Goal: Information Seeking & Learning: Learn about a topic

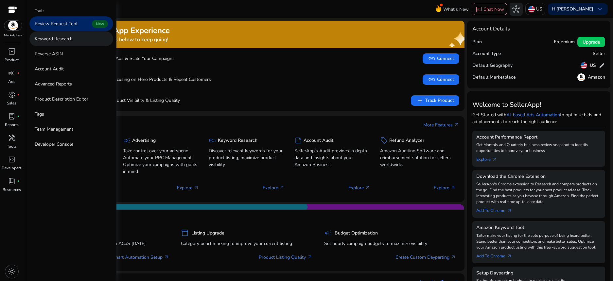
click at [55, 37] on p "Keyword Research" at bounding box center [54, 38] width 38 height 7
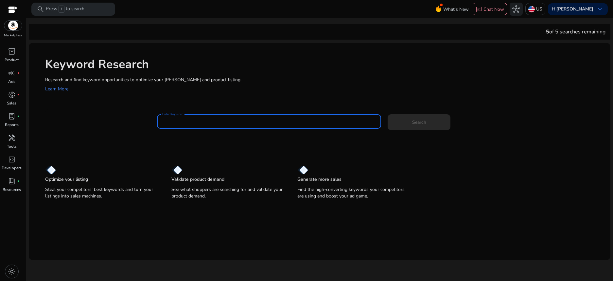
click at [198, 119] on input "Enter Keyword" at bounding box center [269, 121] width 214 height 7
click at [388, 114] on button "Search" at bounding box center [419, 122] width 63 height 16
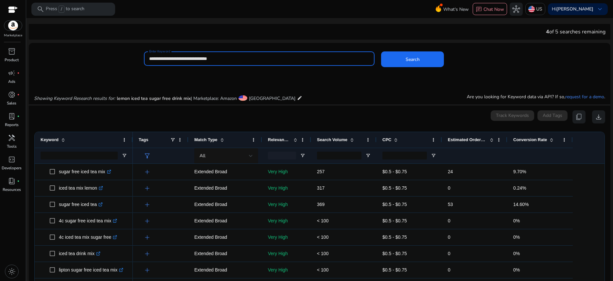
drag, startPoint x: 229, startPoint y: 58, endPoint x: 147, endPoint y: 59, distance: 82.8
click at [147, 59] on div "**********" at bounding box center [259, 58] width 231 height 14
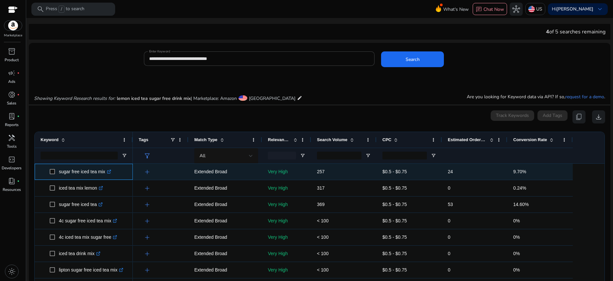
click at [81, 168] on p "sugar free iced tea mix .st0{fill:#2c8af8}" at bounding box center [85, 171] width 52 height 13
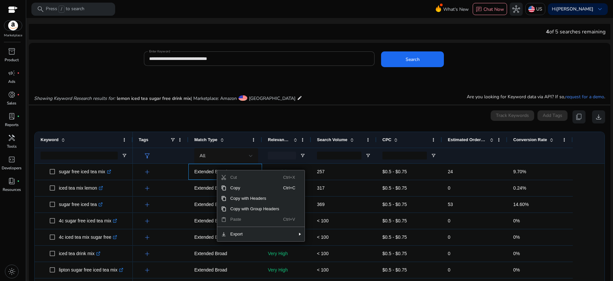
click at [226, 185] on span "Copy" at bounding box center [254, 187] width 57 height 10
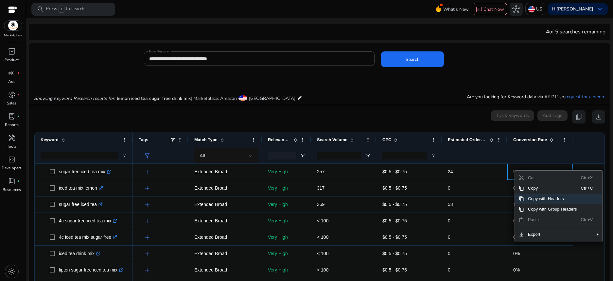
click at [548, 199] on span "Copy with Headers" at bounding box center [552, 198] width 57 height 10
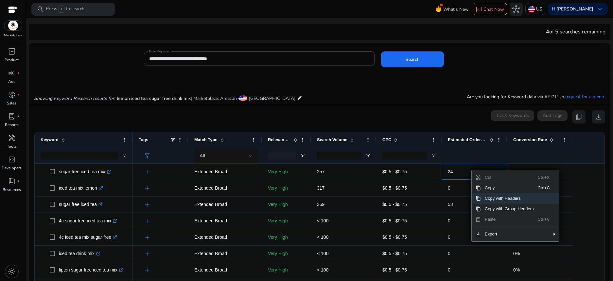
click at [511, 198] on span "Copy with Headers" at bounding box center [509, 198] width 57 height 10
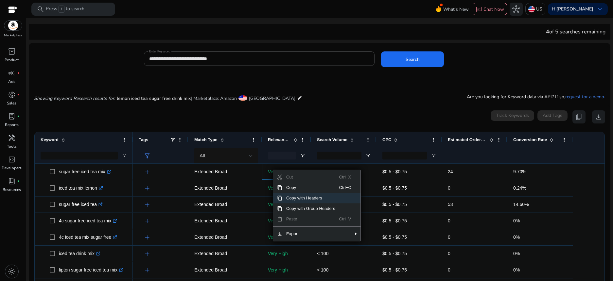
click at [293, 196] on span "Copy with Headers" at bounding box center [310, 198] width 57 height 10
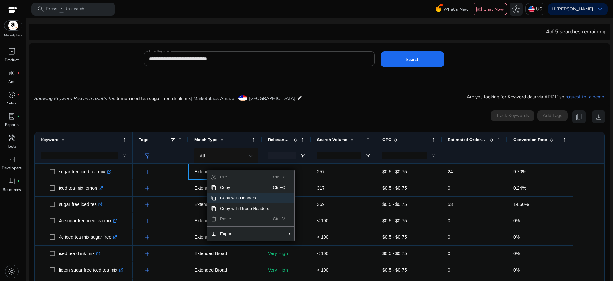
click at [231, 197] on span "Copy with Headers" at bounding box center [244, 198] width 57 height 10
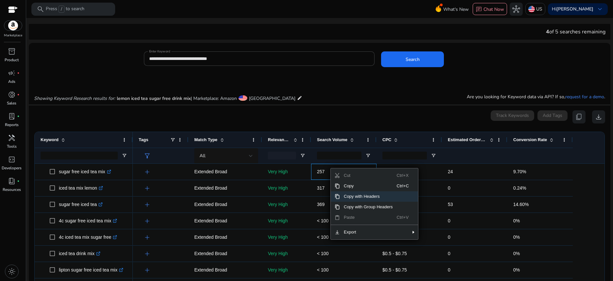
click at [361, 195] on span "Copy with Headers" at bounding box center [368, 196] width 57 height 10
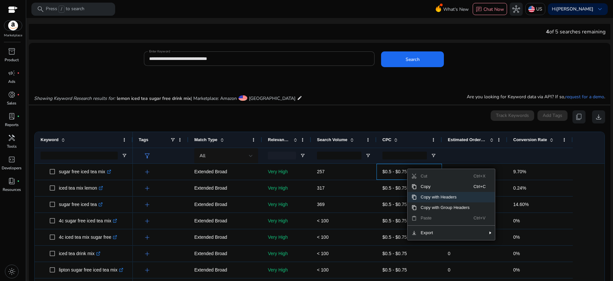
drag, startPoint x: 436, startPoint y: 196, endPoint x: 434, endPoint y: 175, distance: 21.3
click at [435, 196] on span "Copy with Headers" at bounding box center [445, 197] width 57 height 10
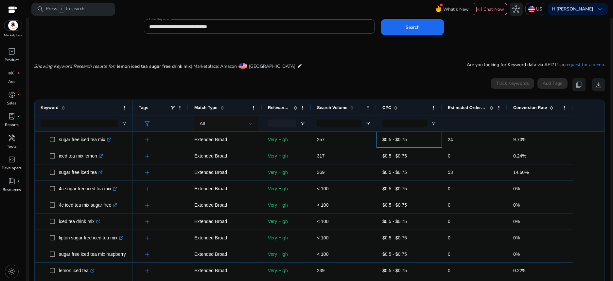
scroll to position [33, 0]
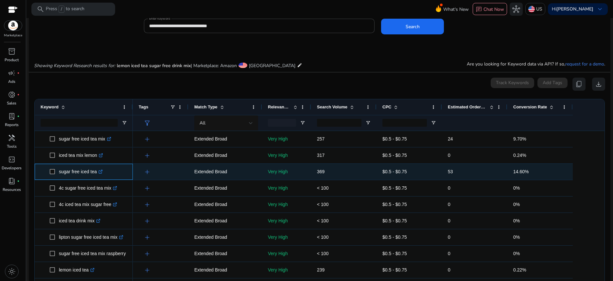
click at [71, 169] on p "sugar free iced tea .st0{fill:#2c8af8}" at bounding box center [81, 171] width 44 height 13
click at [395, 171] on span "$0.5 - $0.75" at bounding box center [394, 171] width 25 height 5
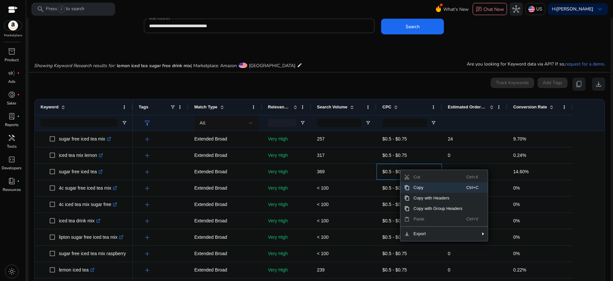
click at [415, 186] on span "Copy" at bounding box center [437, 187] width 57 height 10
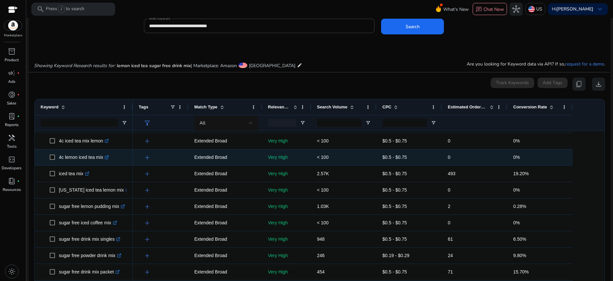
scroll to position [164, 0]
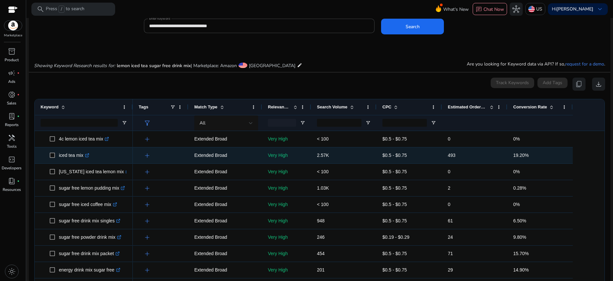
click at [74, 156] on p "iced tea mix .st0{fill:#2c8af8}" at bounding box center [74, 154] width 30 height 13
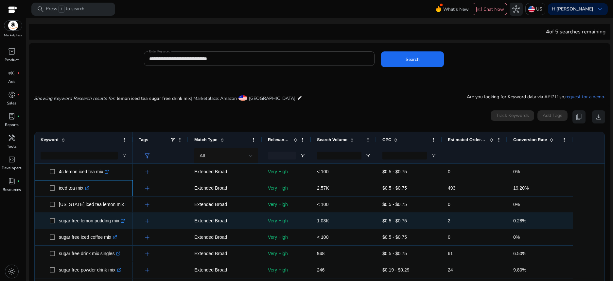
scroll to position [196, 0]
click at [91, 217] on p "sugar free drink mix singles .st0{fill:#2c8af8}" at bounding box center [89, 220] width 61 height 13
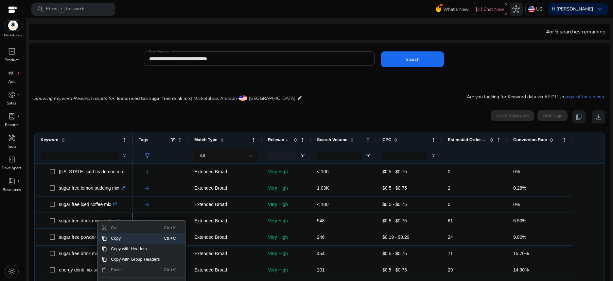
click at [112, 237] on span "Copy" at bounding box center [135, 238] width 57 height 10
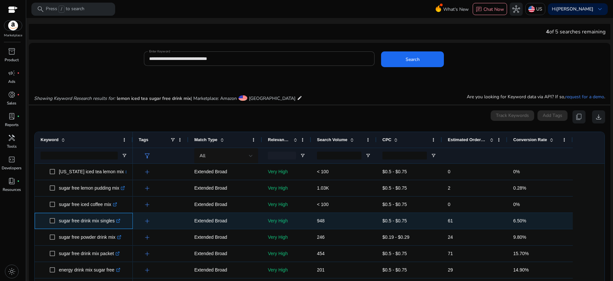
click at [120, 221] on icon ".st0{fill:#2c8af8}" at bounding box center [118, 220] width 4 height 4
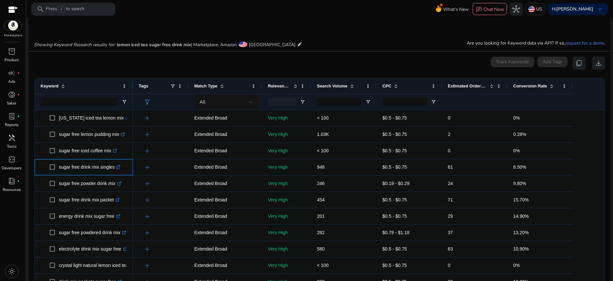
scroll to position [65, 0]
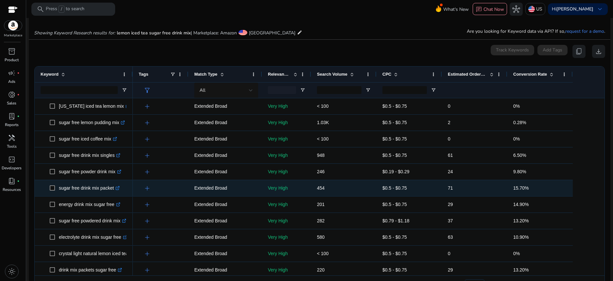
click at [100, 187] on p "sugar free drink mix packet .st0{fill:#2c8af8}" at bounding box center [89, 187] width 61 height 13
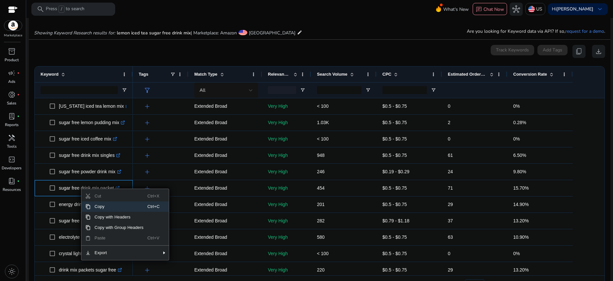
click at [97, 205] on span "Copy" at bounding box center [119, 206] width 57 height 10
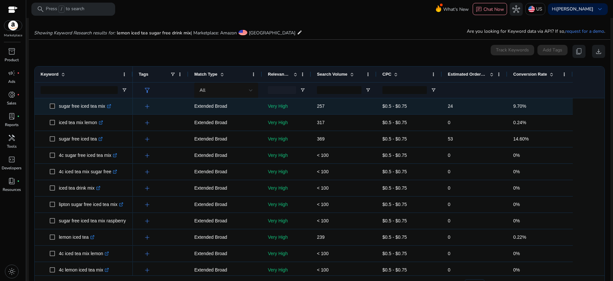
scroll to position [0, 0]
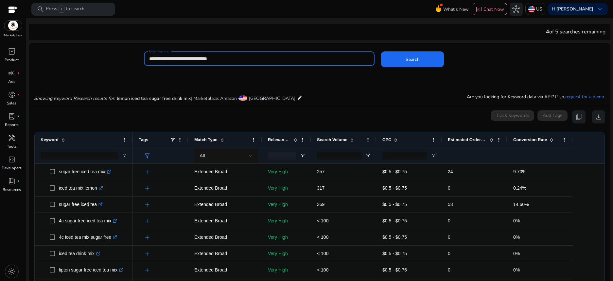
drag, startPoint x: 180, startPoint y: 58, endPoint x: 146, endPoint y: 57, distance: 34.0
click at [143, 58] on div "**********" at bounding box center [317, 61] width 576 height 21
click at [220, 58] on input "**********" at bounding box center [259, 58] width 220 height 7
type input "**********"
click at [381, 51] on button "Search" at bounding box center [412, 59] width 63 height 16
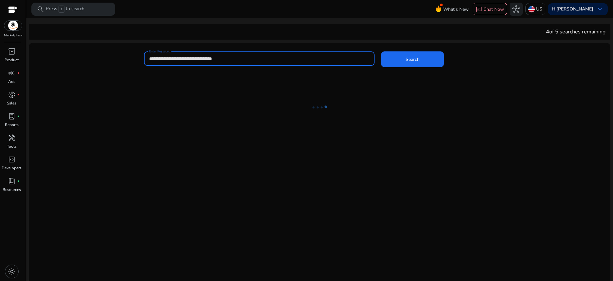
drag, startPoint x: 231, startPoint y: 59, endPoint x: 146, endPoint y: 58, distance: 85.0
click at [146, 58] on div "**********" at bounding box center [259, 58] width 231 height 14
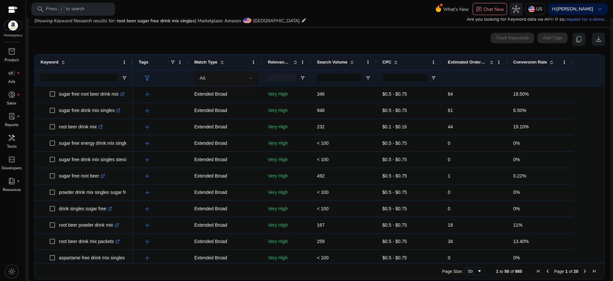
scroll to position [78, 0]
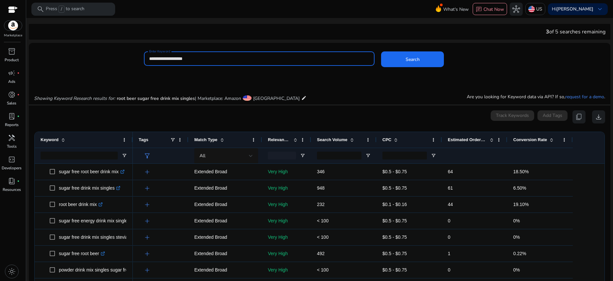
click at [381, 51] on button "Search" at bounding box center [412, 59] width 63 height 16
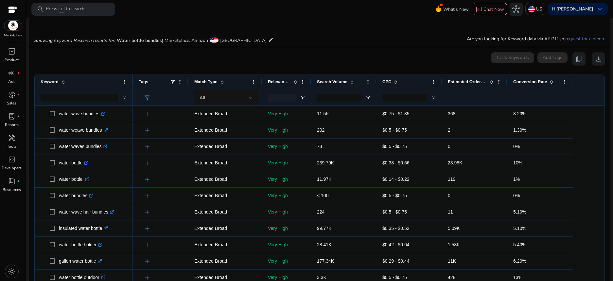
scroll to position [78, 0]
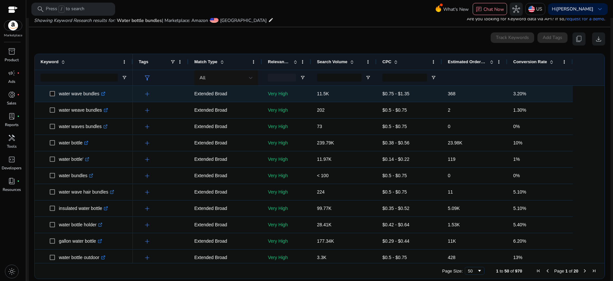
type input "**********"
click at [104, 93] on icon ".st0{fill:#2c8af8}" at bounding box center [103, 94] width 4 height 4
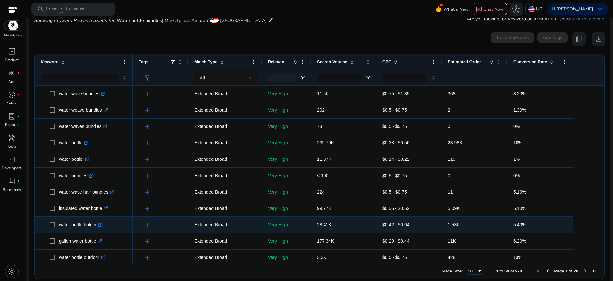
click at [102, 224] on icon ".st0{fill:#2c8af8}" at bounding box center [100, 224] width 4 height 4
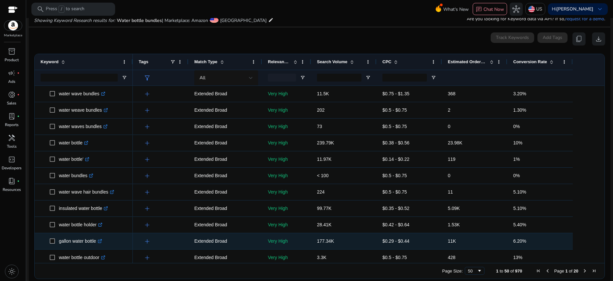
click at [101, 240] on icon at bounding box center [100, 240] width 2 height 2
